Goal: Information Seeking & Learning: Learn about a topic

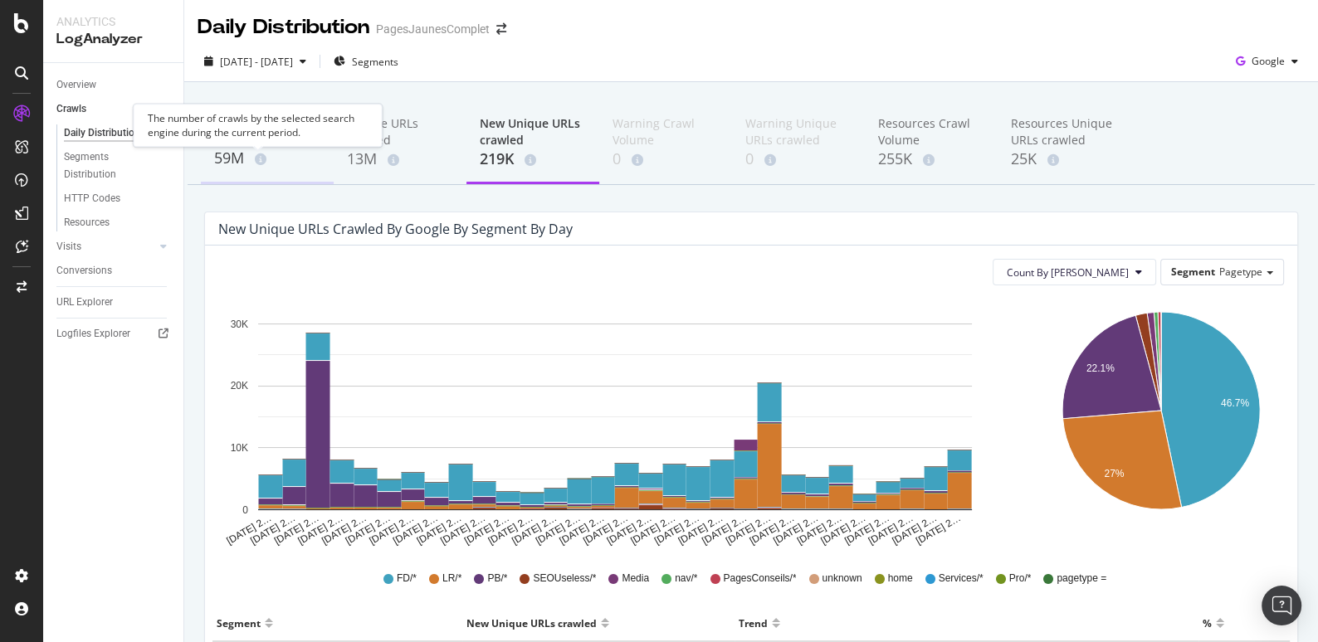
click at [244, 152] on div "59M" at bounding box center [267, 159] width 106 height 22
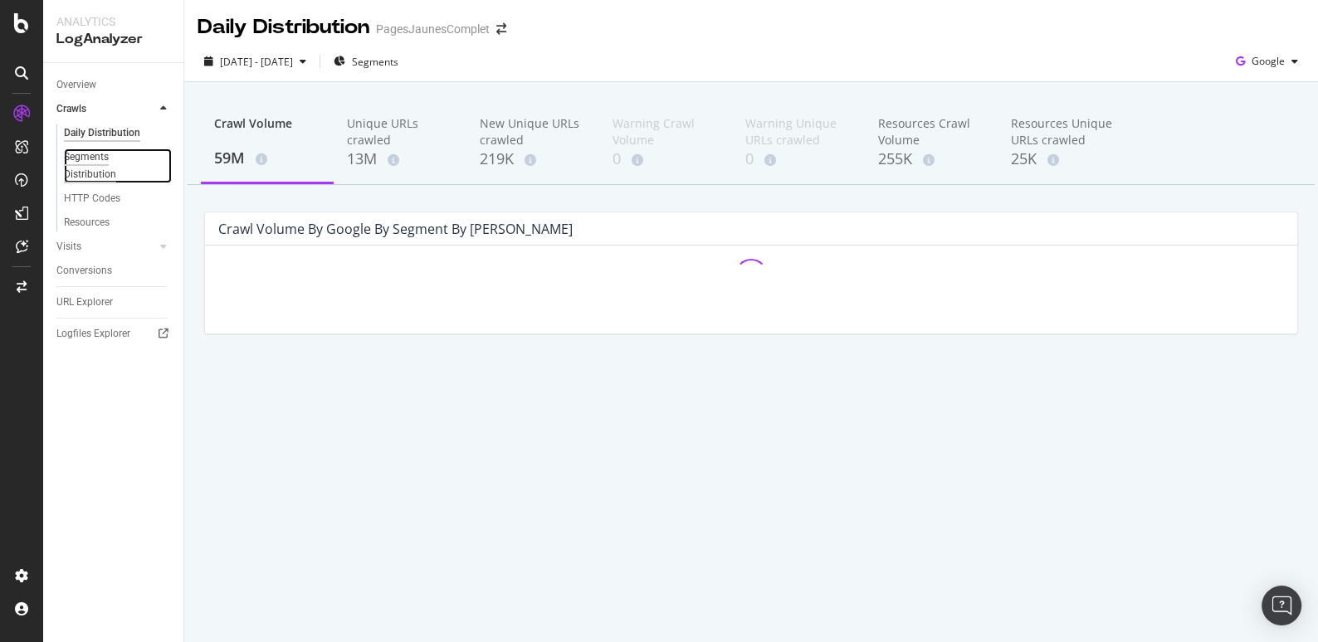
click at [129, 171] on div "Segments Distribution" at bounding box center [110, 166] width 92 height 35
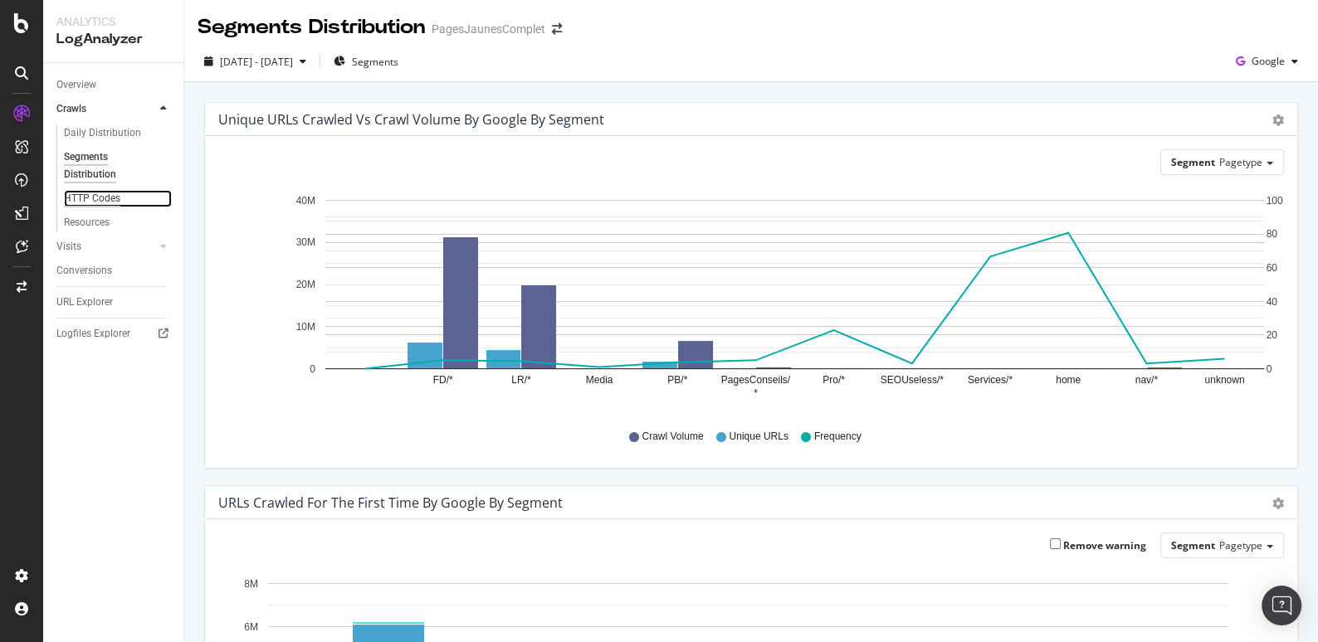
click at [99, 203] on div "HTTP Codes" at bounding box center [92, 198] width 56 height 17
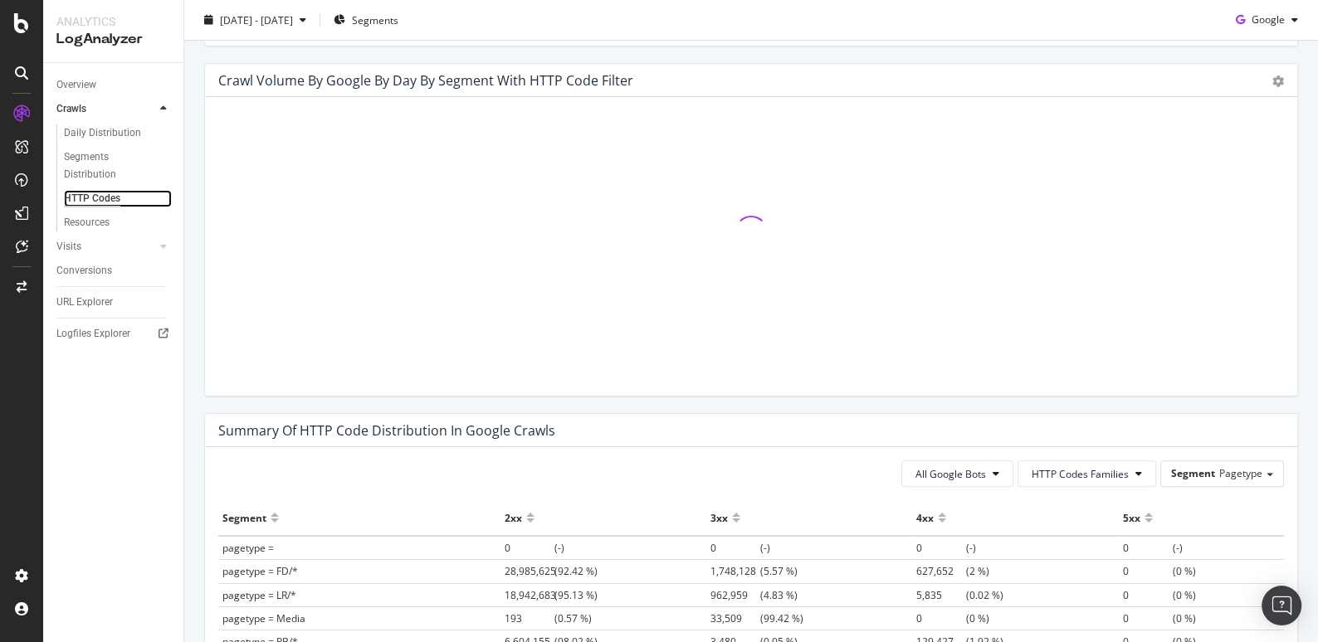
scroll to position [1071, 0]
